Goal: Task Accomplishment & Management: Manage account settings

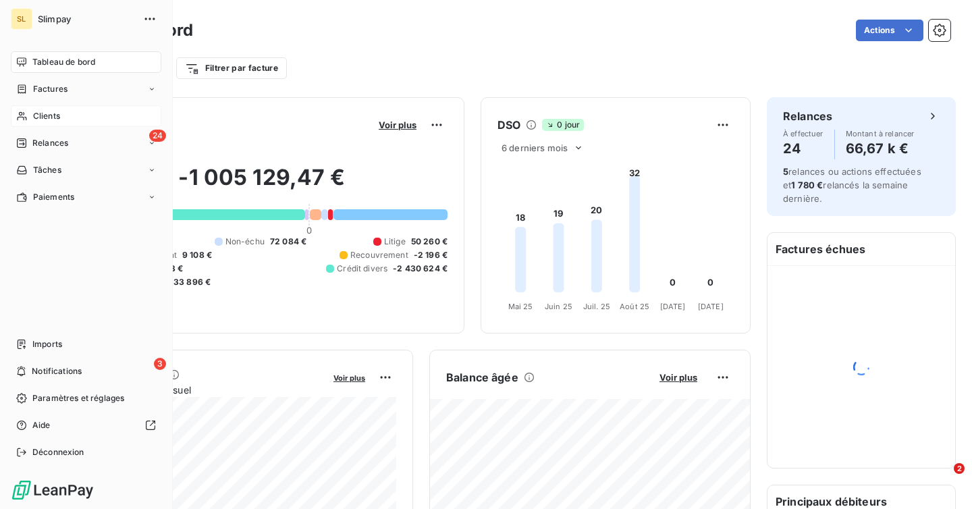
click at [58, 111] on span "Clients" at bounding box center [46, 116] width 27 height 12
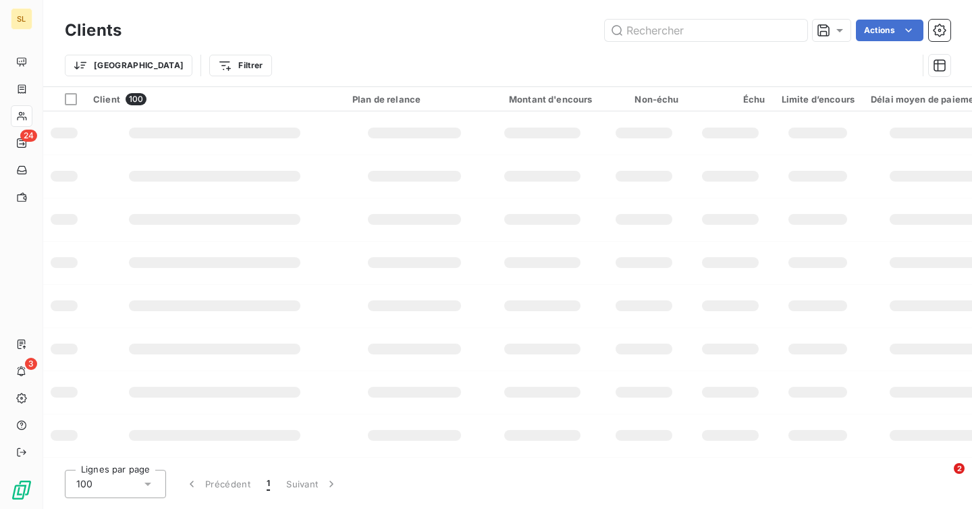
type input "Pour le client ADDICT AUTUN : facture [PHONE_NUMBER] montant 20,33€ . Est actue…"
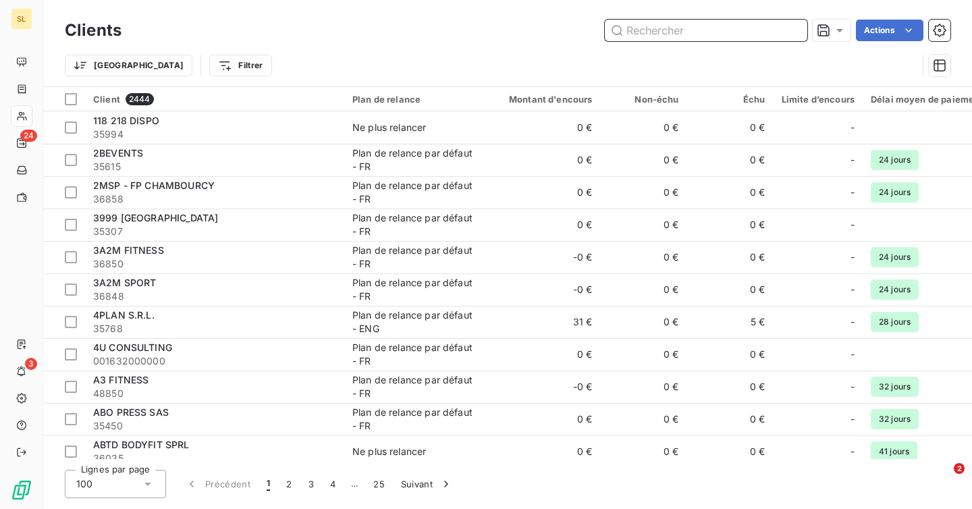
paste input "ADDICT AUTUN"
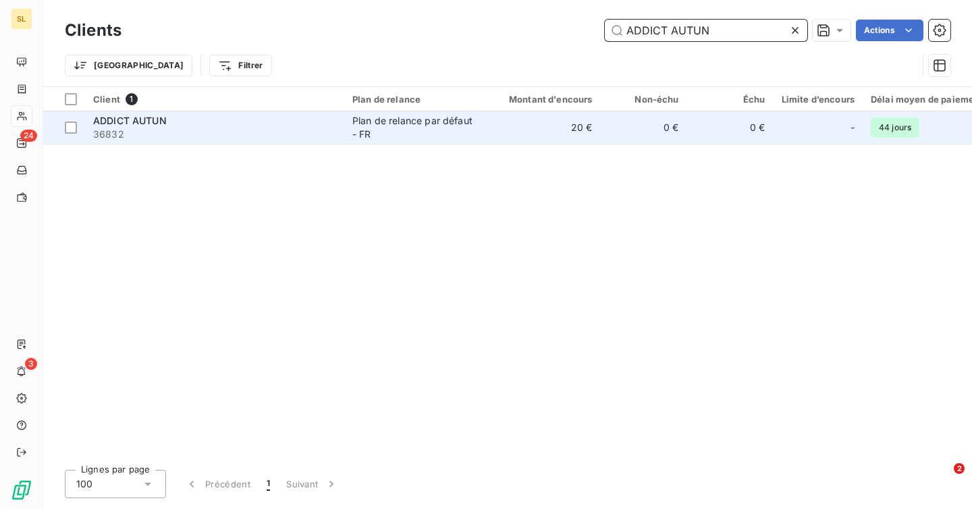
type input "ADDICT AUTUN"
click at [462, 117] on div "Plan de relance par défaut - FR" at bounding box center [414, 127] width 124 height 27
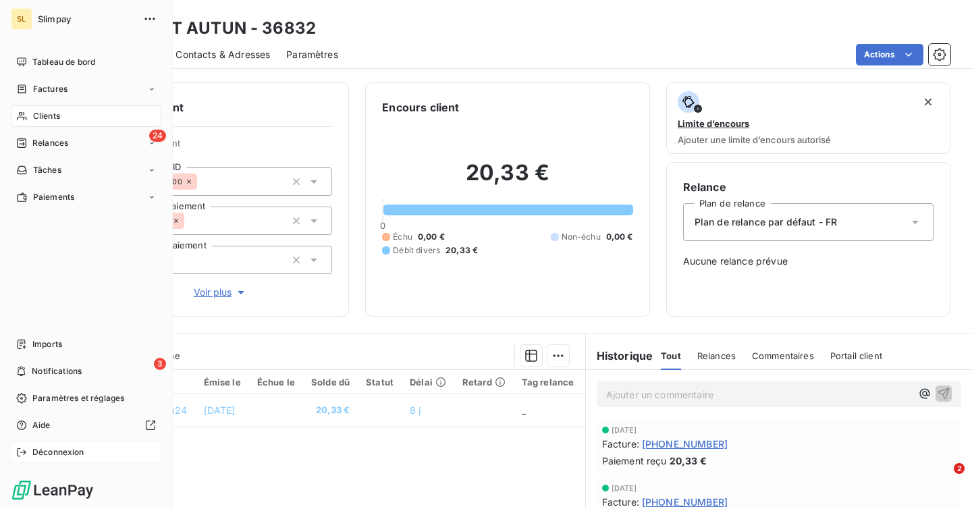
click at [68, 450] on span "Déconnexion" at bounding box center [58, 452] width 52 height 12
